Goal: Go to known website: Go to known website

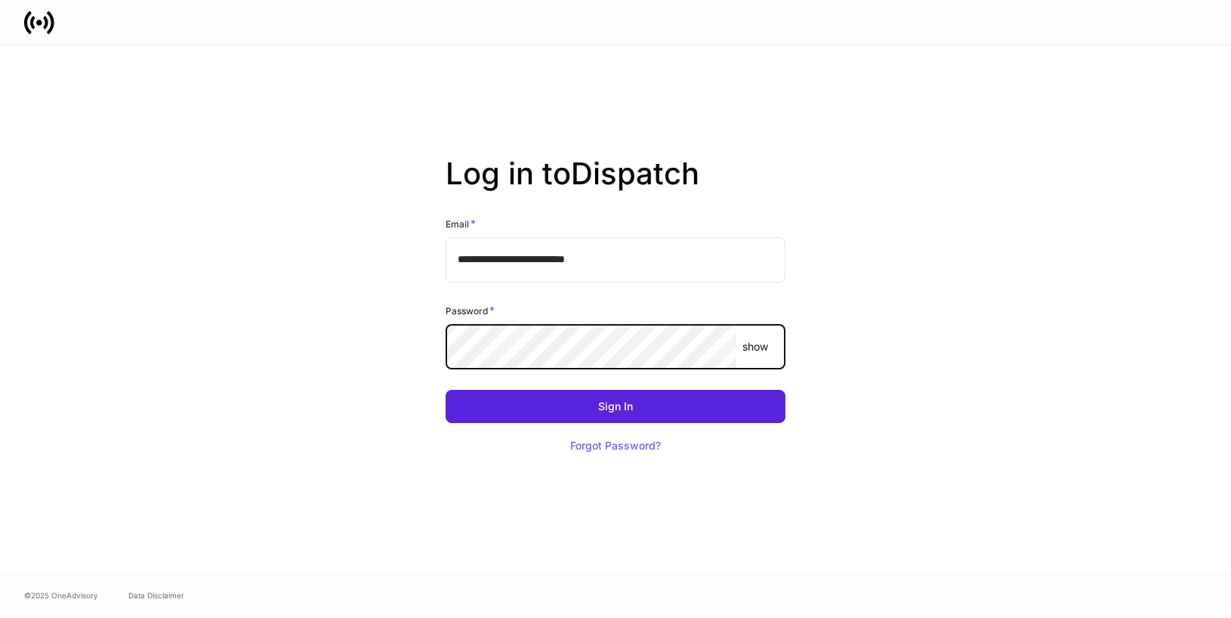
click at [0, 617] on com-1password-button at bounding box center [0, 618] width 0 height 0
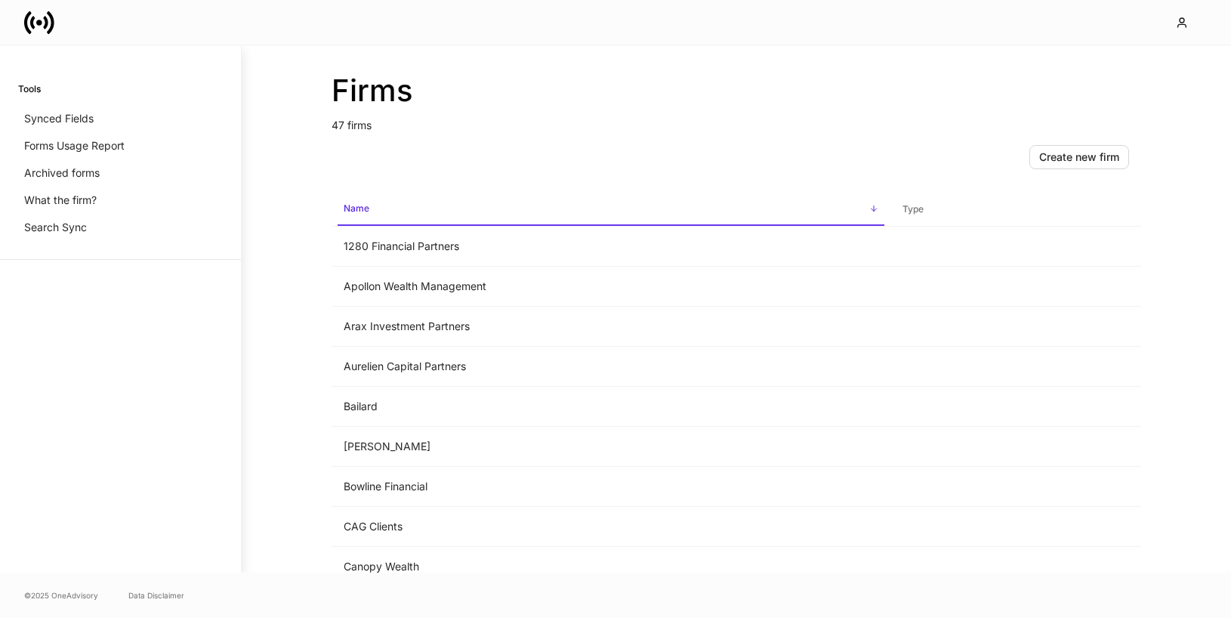
click at [375, 212] on span "Name sorted ascending" at bounding box center [611, 209] width 547 height 32
